Goal: Task Accomplishment & Management: Complete application form

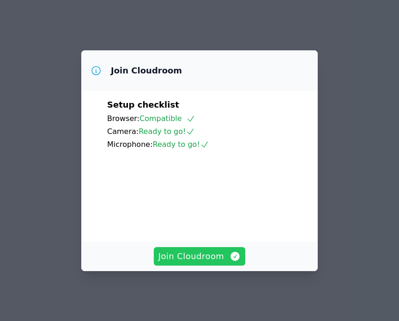
click at [194, 261] on span "Join Cloudroom" at bounding box center [199, 256] width 83 height 13
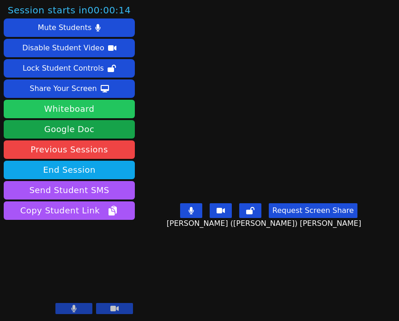
click at [103, 109] on button "Whiteboard" at bounding box center [69, 109] width 131 height 18
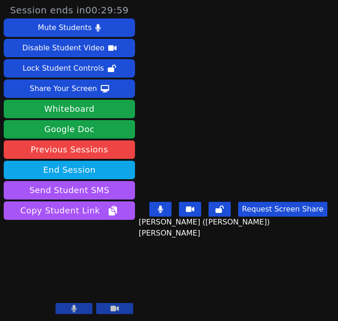
click at [70, 89] on div "Share Your Screen" at bounding box center [63, 88] width 67 height 15
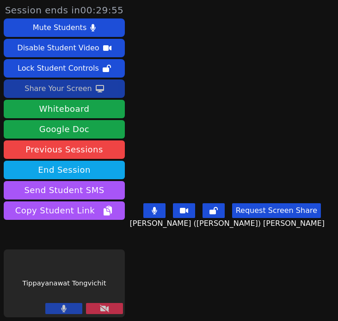
click at [63, 93] on div "Share Your Screen" at bounding box center [57, 88] width 67 height 15
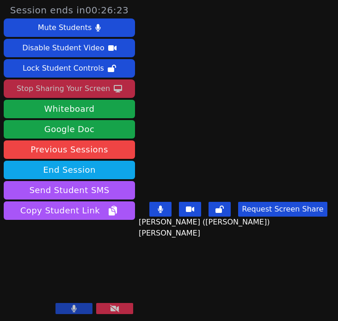
click at [60, 92] on div "Stop Sharing Your Screen" at bounding box center [63, 88] width 93 height 15
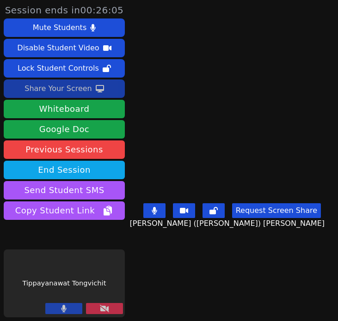
click at [100, 309] on icon at bounding box center [104, 308] width 9 height 7
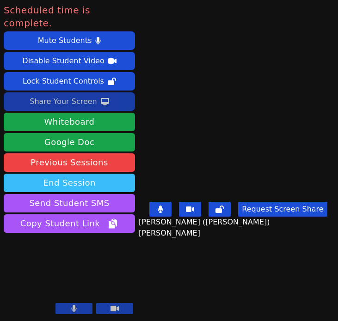
click at [109, 174] on button "End Session" at bounding box center [69, 183] width 131 height 18
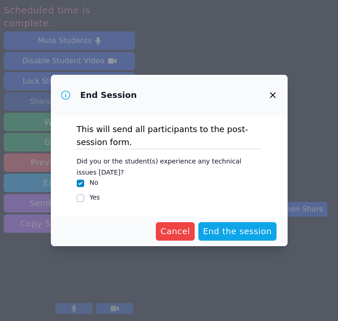
drag, startPoint x: 231, startPoint y: 225, endPoint x: 197, endPoint y: 216, distance: 35.0
click at [197, 216] on form "This will send all participants to the post-session form. Did you or the studen…" at bounding box center [169, 180] width 236 height 131
click at [190, 227] on span "Cancel" at bounding box center [175, 231] width 30 height 13
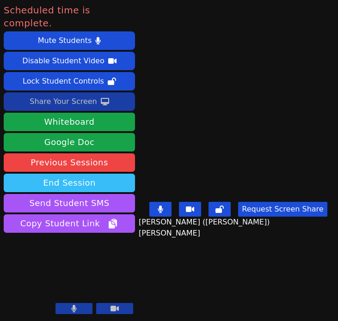
click at [86, 174] on button "End Session" at bounding box center [69, 183] width 131 height 18
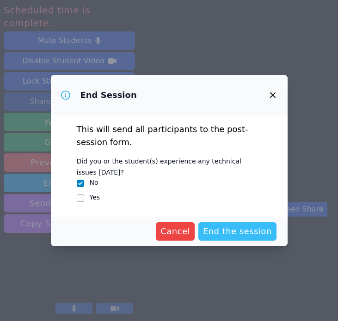
click at [254, 231] on span "End the session" at bounding box center [237, 231] width 69 height 13
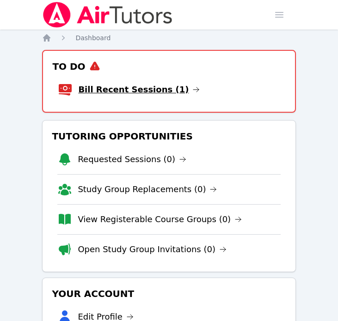
click at [122, 96] on link "Bill Recent Sessions (1)" at bounding box center [138, 89] width 121 height 13
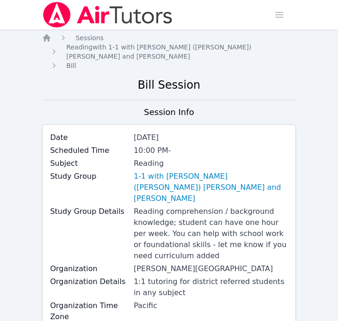
scroll to position [386, 0]
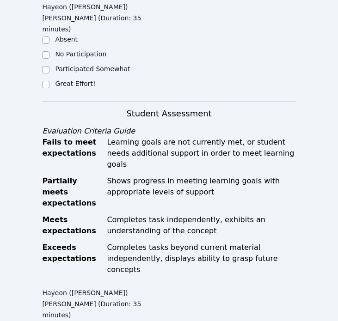
click at [62, 80] on label "Great Effort!" at bounding box center [75, 83] width 40 height 7
click at [49, 81] on input "Great Effort!" at bounding box center [45, 84] width 7 height 7
checkbox input "true"
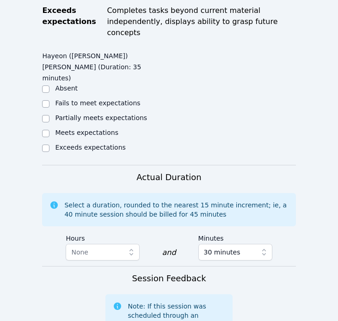
click at [57, 129] on label "Meets expectations" at bounding box center [86, 132] width 63 height 7
click at [49, 130] on input "Meets expectations" at bounding box center [45, 133] width 7 height 7
checkbox input "true"
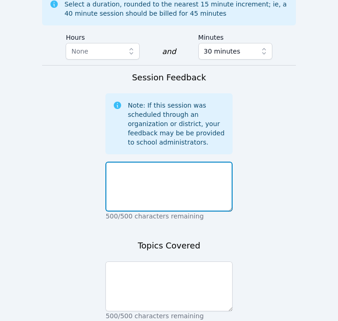
click at [163, 162] on textarea at bounding box center [168, 187] width 127 height 50
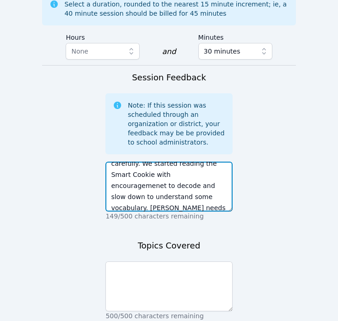
scroll to position [73, 0]
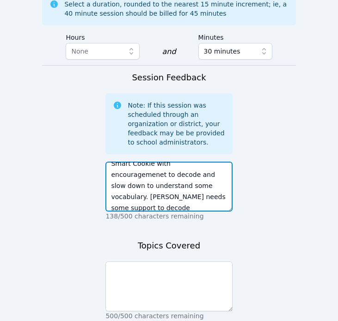
click at [173, 162] on textarea "[PERSON_NAME] and I worked on the "-le" ending words. She did a great job with …" at bounding box center [168, 187] width 127 height 50
click at [206, 162] on textarea "[PERSON_NAME] and I worked on the "-le" ending words. She did a great job with …" at bounding box center [168, 187] width 127 height 50
click at [205, 162] on textarea "[PERSON_NAME] and I worked on the "-le" ending words. She did a great job with …" at bounding box center [168, 187] width 127 height 50
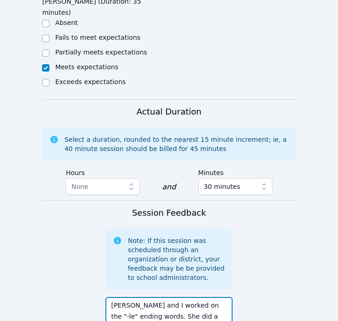
scroll to position [765, 0]
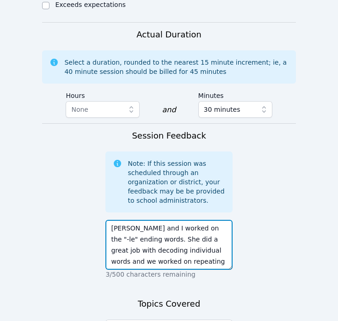
drag, startPoint x: 185, startPoint y: 152, endPoint x: 127, endPoint y: 162, distance: 58.2
click at [127, 220] on textarea "[PERSON_NAME] and I worked on the "-le" ending words. She did a great job with …" at bounding box center [168, 245] width 127 height 50
type textarea "[PERSON_NAME] and I worked on the "-le" ending words. She did a great job with …"
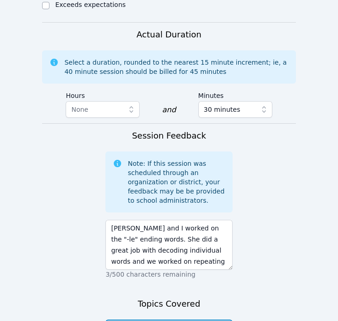
paste textarea ""-le" ending words"
type textarea ""-le" ending phonics, reading fluency, reading comprehension, context clues"
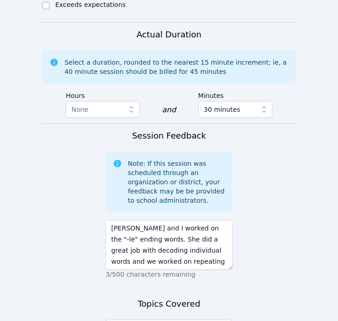
click at [181, 315] on form "Student Participation Do not enter a participation level for ABSENT students [P…" at bounding box center [168, 1] width 253 height 855
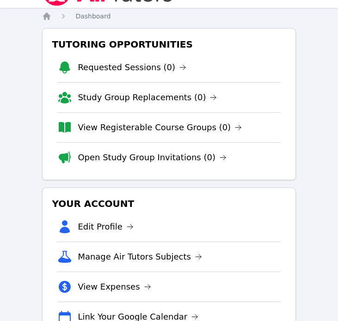
scroll to position [48, 0]
